Goal: Complete application form: Complete application form

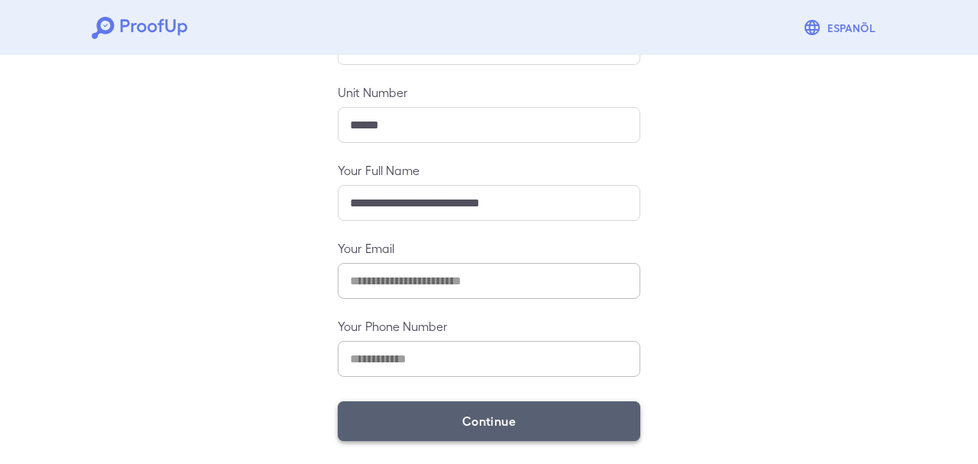
click at [512, 421] on button "Continue" at bounding box center [489, 421] width 302 height 40
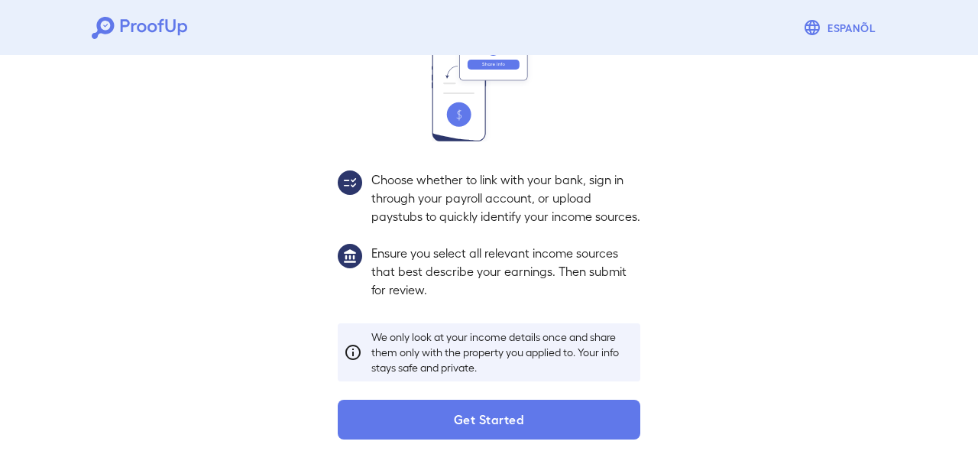
scroll to position [92, 0]
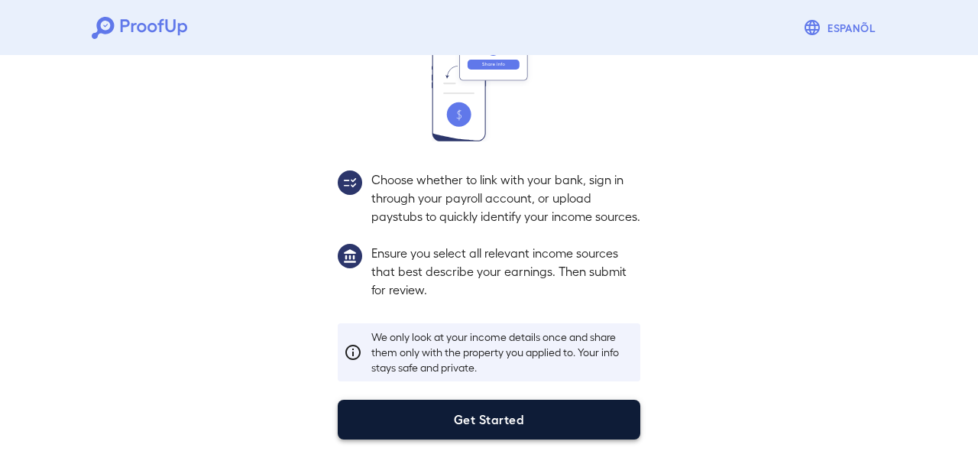
click at [506, 419] on button "Get Started" at bounding box center [489, 419] width 302 height 40
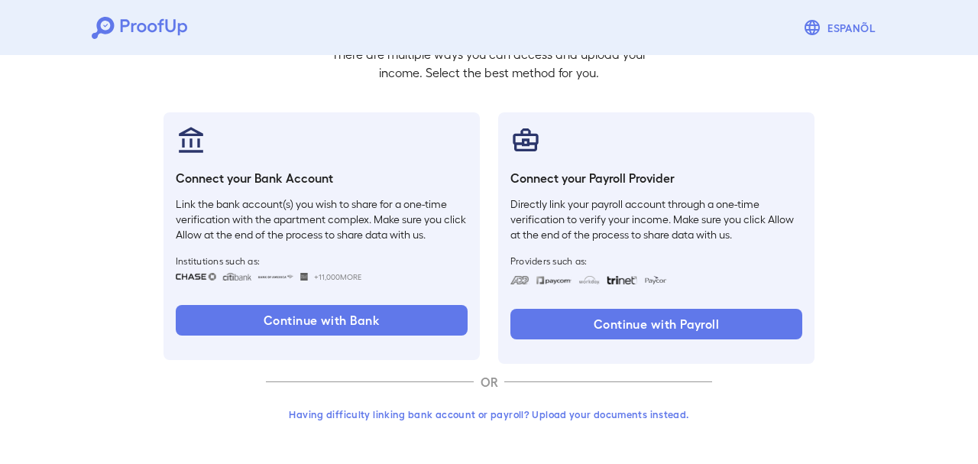
scroll to position [118, 0]
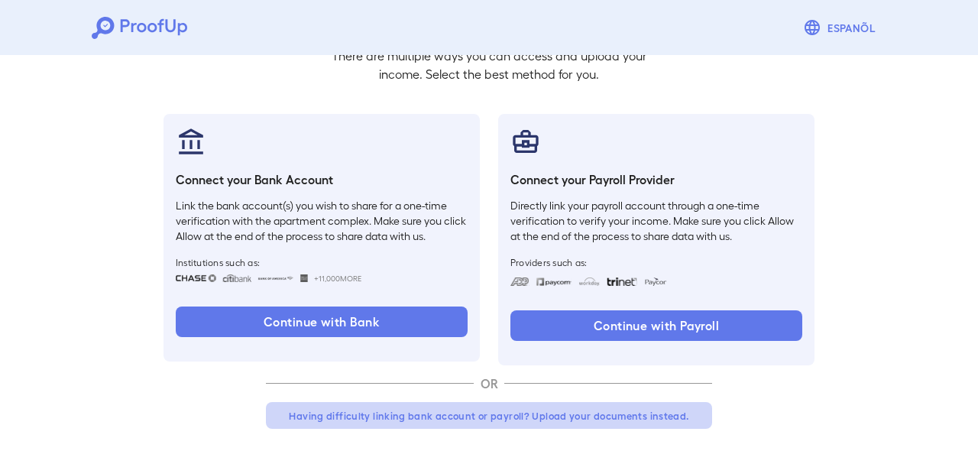
click at [457, 404] on button "Having difficulty linking bank account or payroll? Upload your documents instea…" at bounding box center [489, 415] width 446 height 27
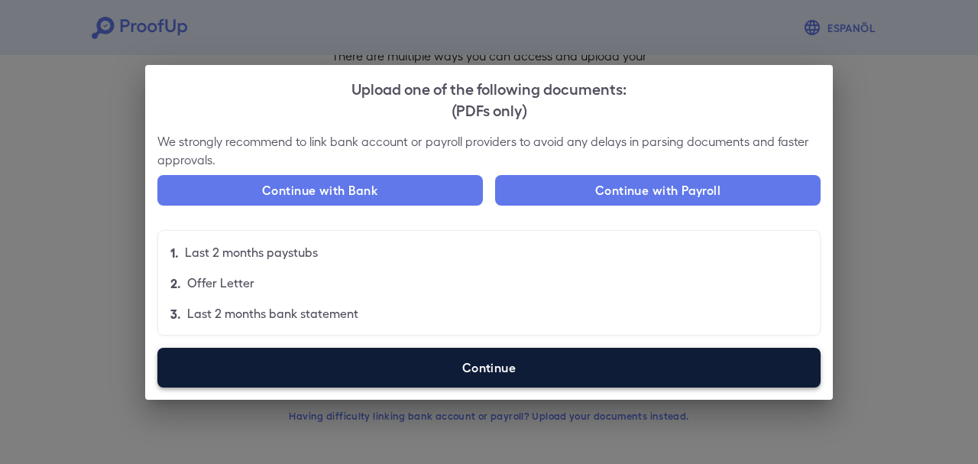
click at [517, 371] on label "Continue" at bounding box center [488, 367] width 663 height 40
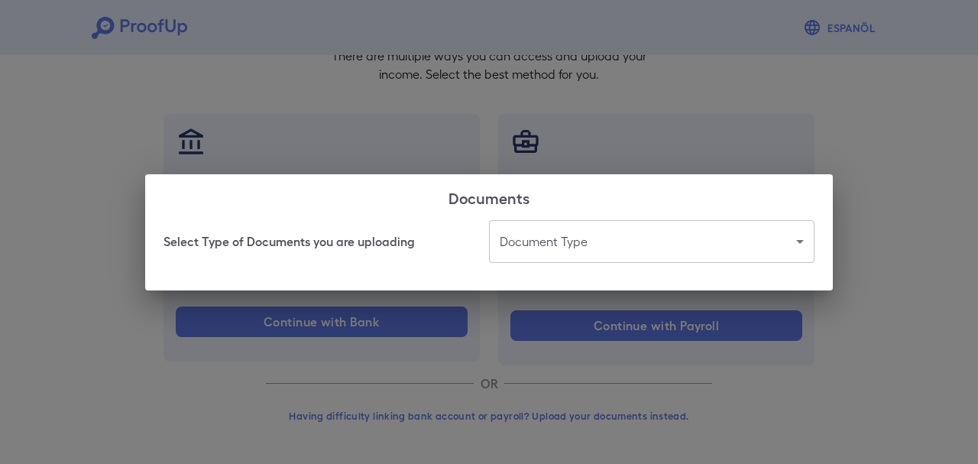
click at [565, 234] on body "Espanõl Go back How Would You Like to Verify Your Income? There are multiple wa…" at bounding box center [489, 173] width 978 height 583
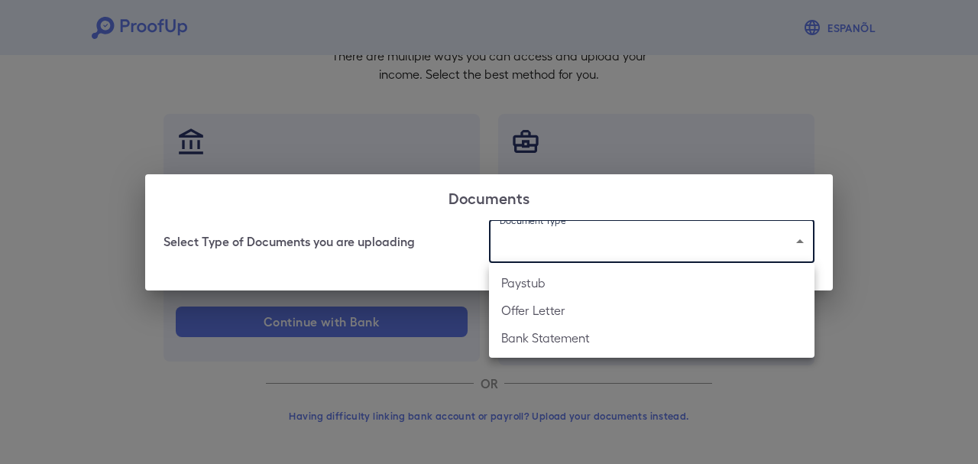
click at [570, 151] on div at bounding box center [489, 232] width 978 height 464
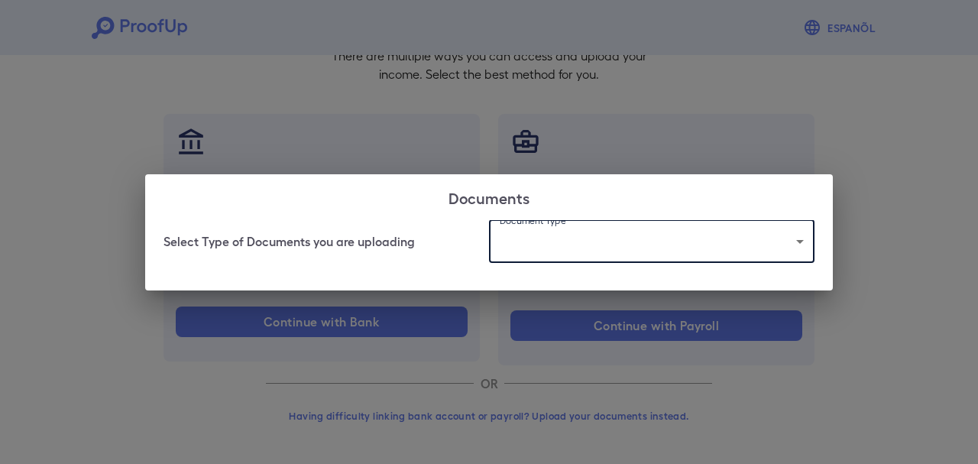
click at [533, 250] on body "Espanõl Go back How Would You Like to Verify Your Income? There are multiple wa…" at bounding box center [489, 173] width 978 height 583
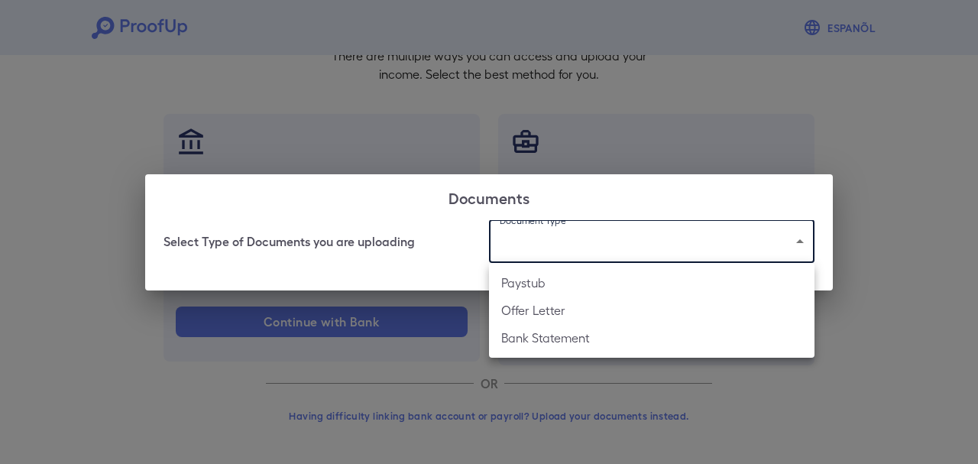
click at [527, 285] on li "Paystub" at bounding box center [651, 282] width 325 height 27
type input "*******"
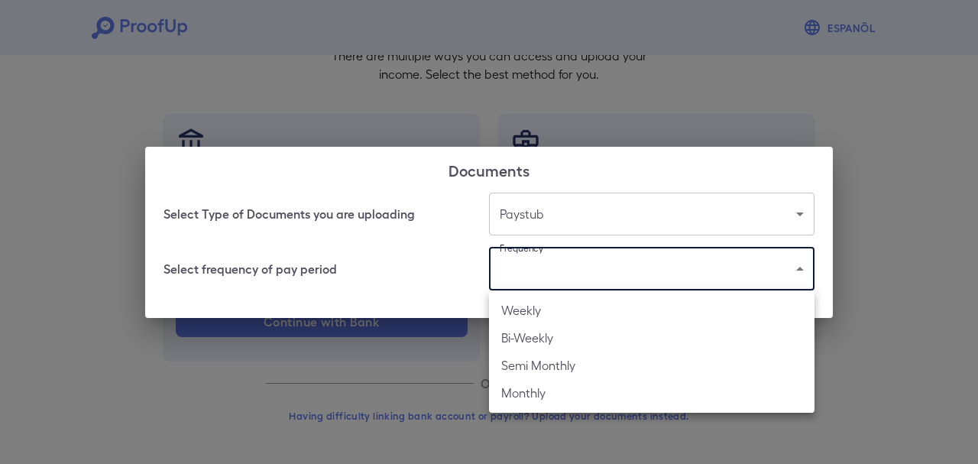
click at [551, 270] on body "Espanõl Go back How Would You Like to Verify Your Income? There are multiple wa…" at bounding box center [489, 173] width 978 height 583
click at [593, 309] on li "Weekly" at bounding box center [651, 309] width 325 height 27
type input "******"
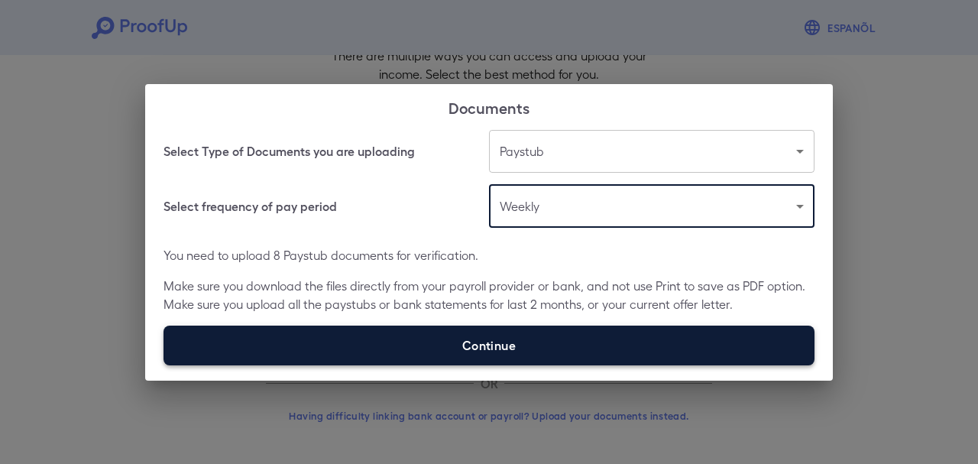
click at [553, 343] on label "Continue" at bounding box center [488, 345] width 651 height 40
click at [164, 364] on input "Continue" at bounding box center [163, 364] width 1 height 1
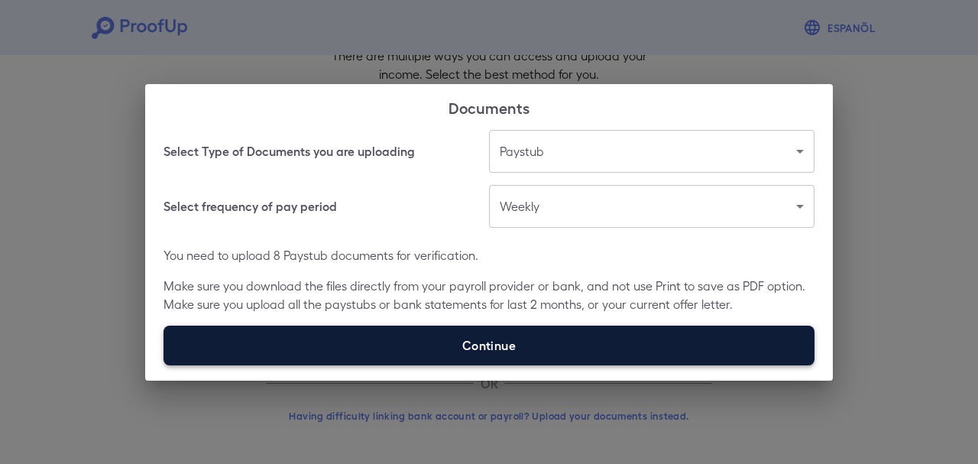
type input "**********"
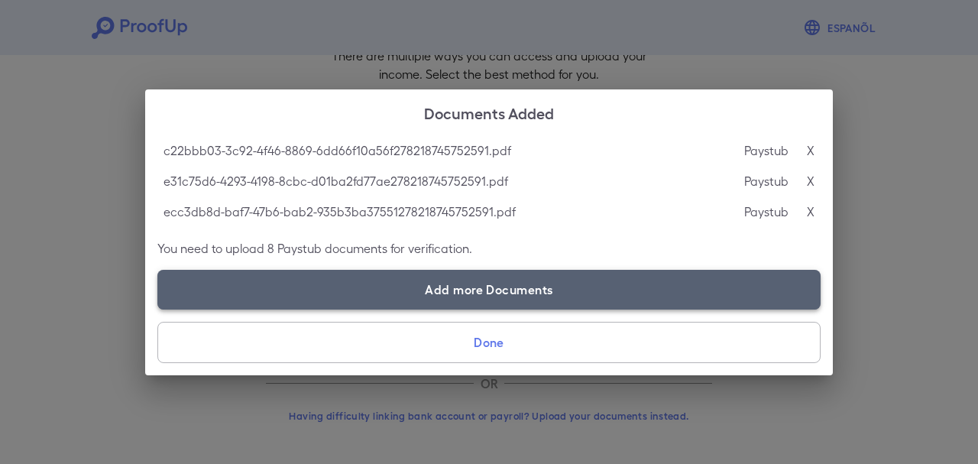
click at [450, 296] on label "Add more Documents" at bounding box center [488, 290] width 663 height 40
click at [158, 309] on input "Add more Documents" at bounding box center [157, 309] width 1 height 1
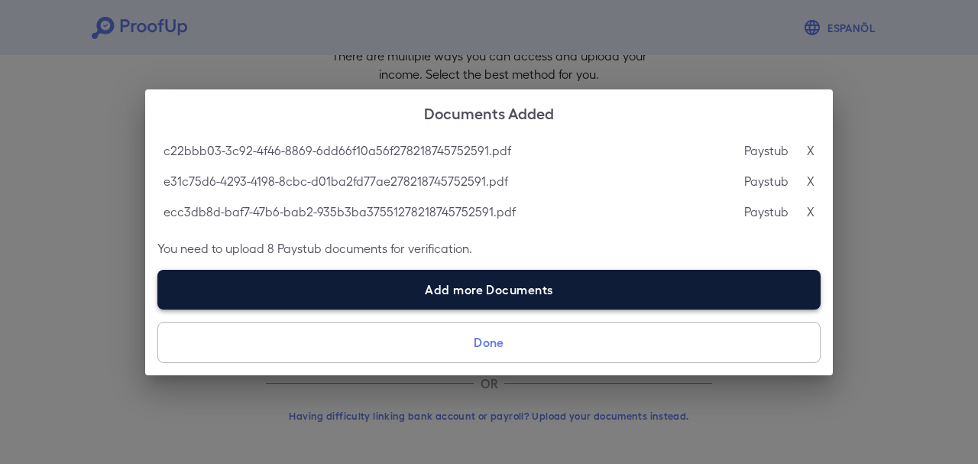
type input "**********"
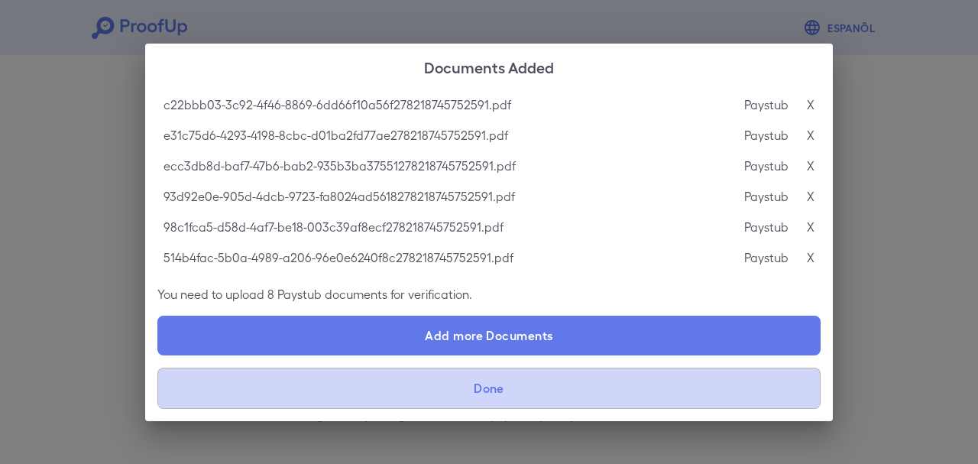
click at [516, 387] on button "Done" at bounding box center [488, 387] width 663 height 41
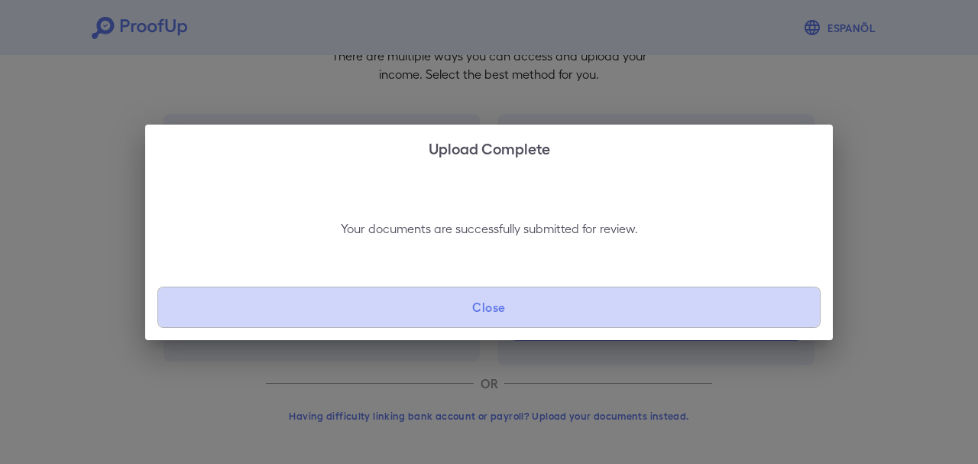
click at [535, 302] on button "Close" at bounding box center [488, 306] width 663 height 41
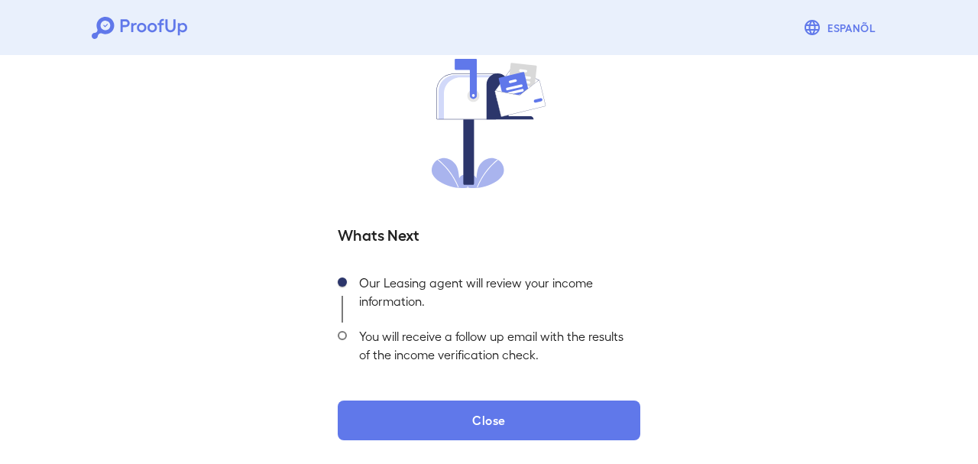
scroll to position [121, 0]
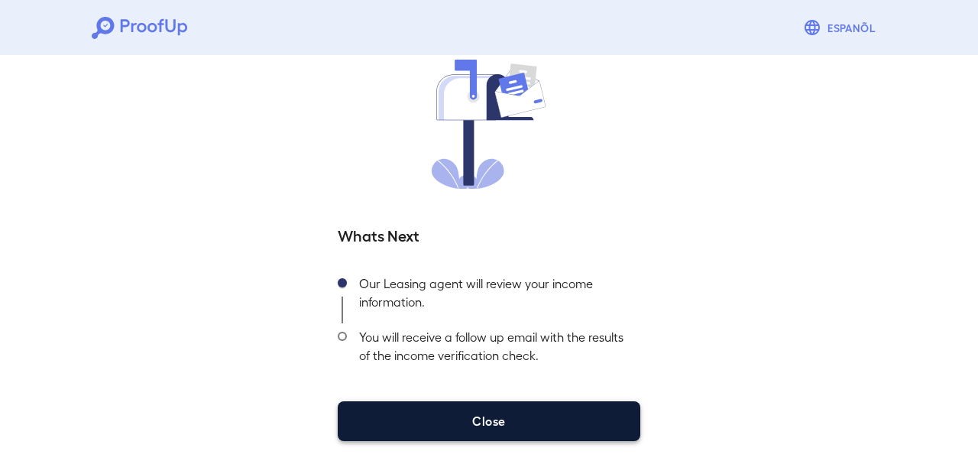
click at [405, 430] on button "Close" at bounding box center [489, 421] width 302 height 40
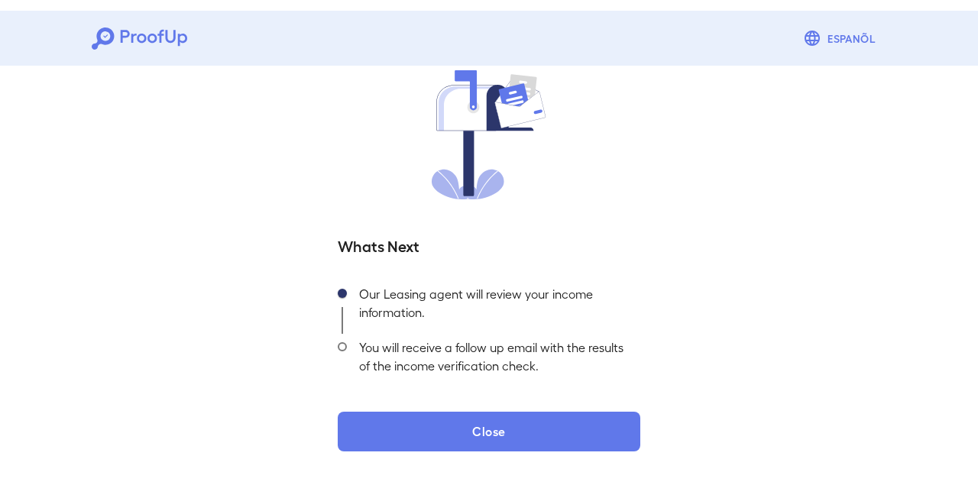
scroll to position [99, 0]
